Goal: Task Accomplishment & Management: Manage account settings

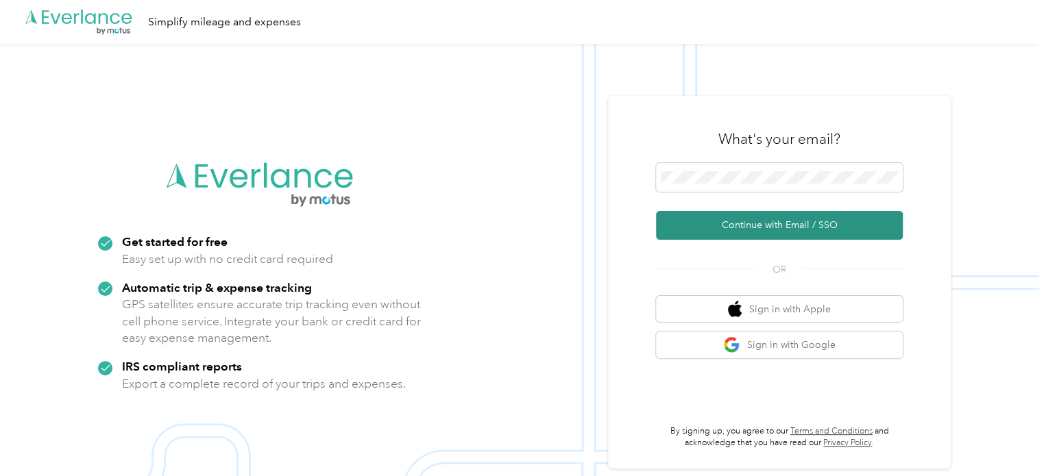
click at [757, 228] on button "Continue with Email / SSO" at bounding box center [779, 225] width 247 height 29
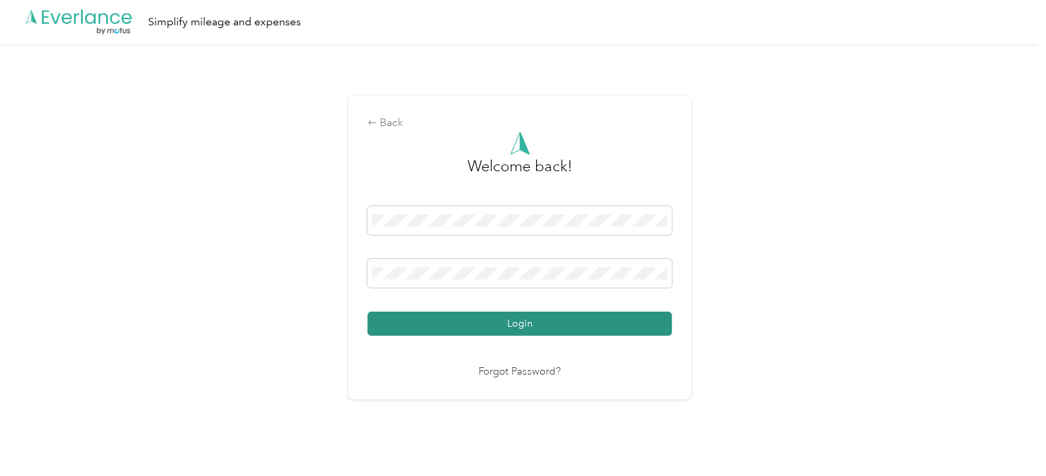
click at [510, 328] on button "Login" at bounding box center [519, 324] width 304 height 24
